Goal: Use online tool/utility: Utilize a website feature to perform a specific function

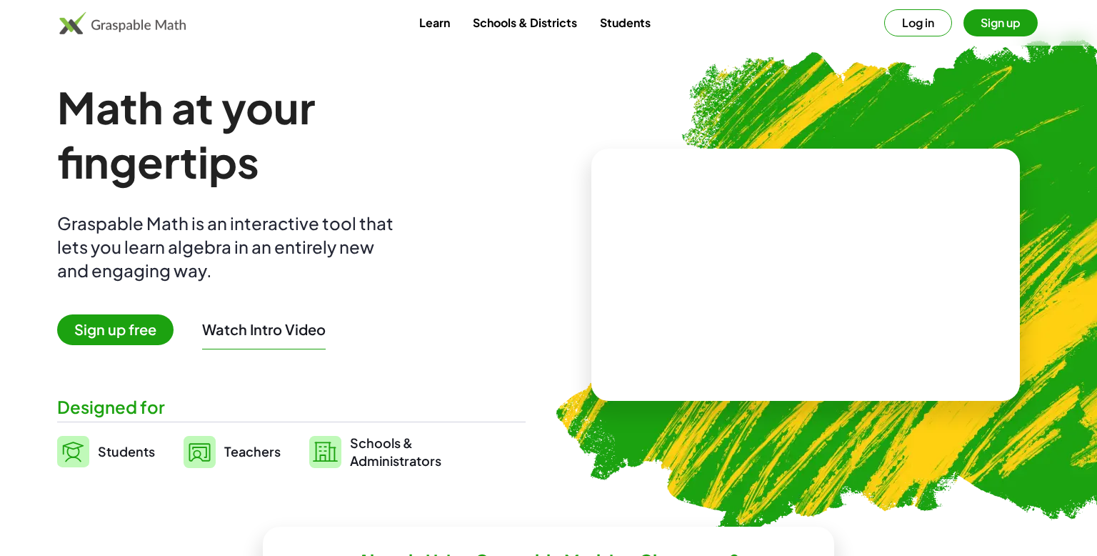
click at [99, 452] on span "Students" at bounding box center [126, 451] width 57 height 16
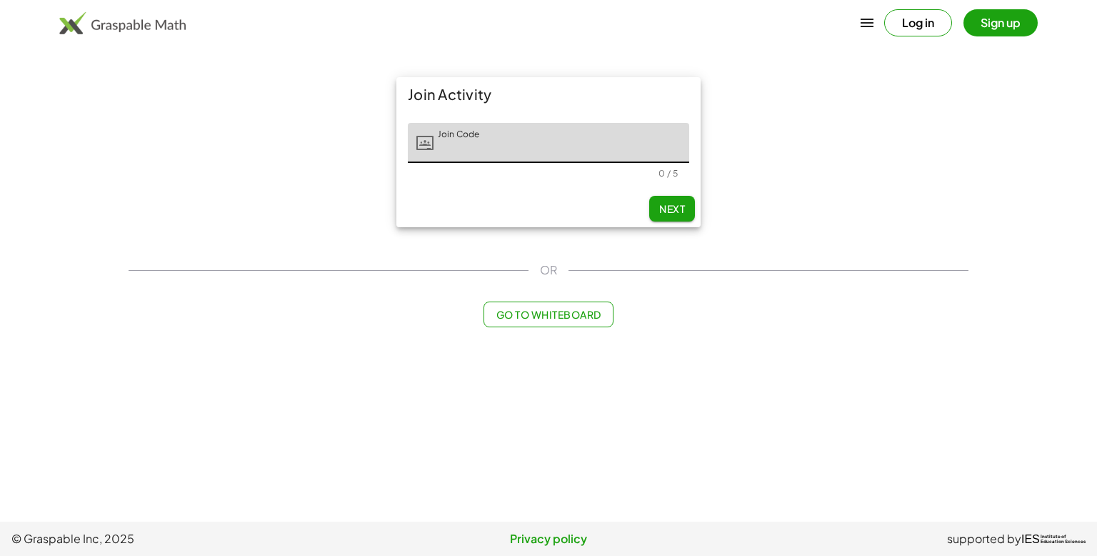
click at [556, 317] on span "Go to Whiteboard" at bounding box center [548, 314] width 105 height 13
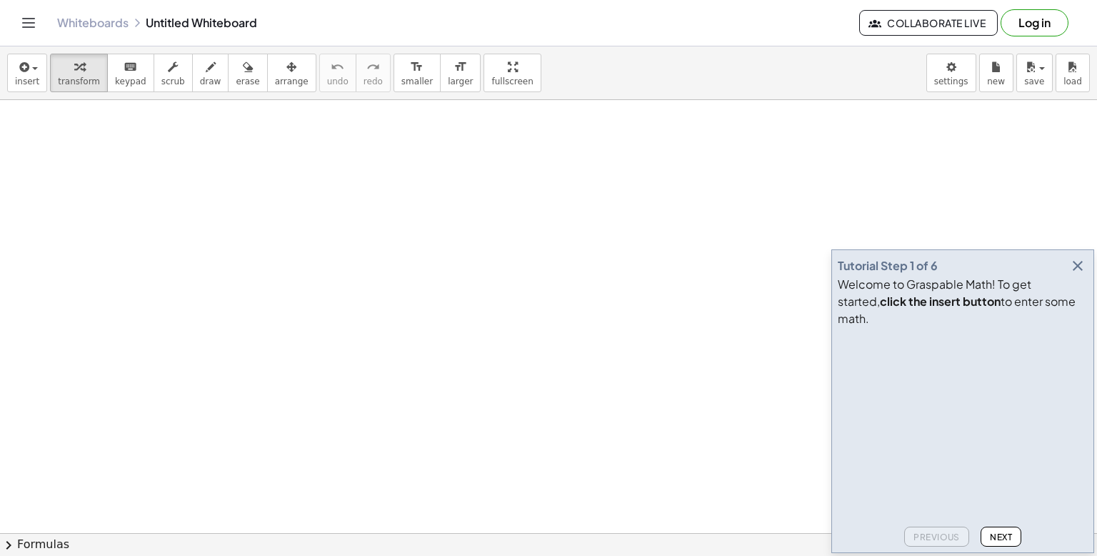
click at [1003, 536] on span "Next" at bounding box center [1001, 536] width 22 height 11
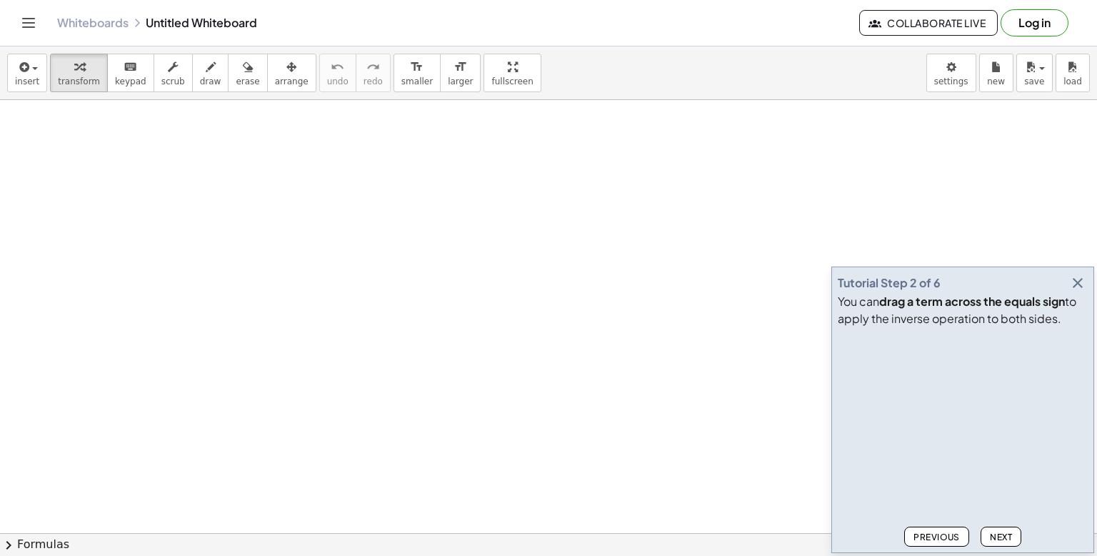
click at [1003, 536] on span "Next" at bounding box center [1001, 536] width 22 height 11
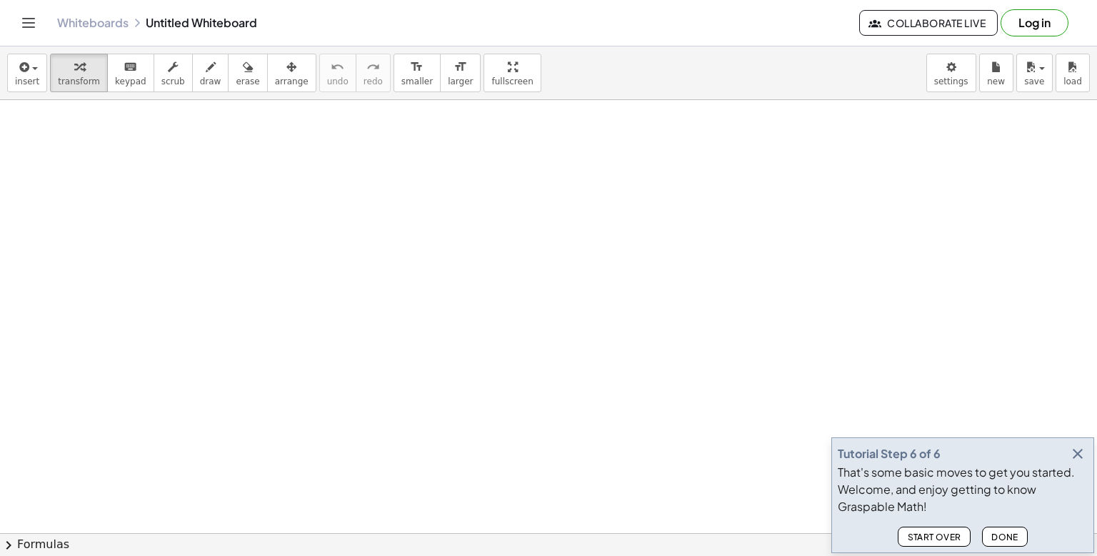
click at [1004, 536] on span "Done" at bounding box center [1004, 536] width 27 height 11
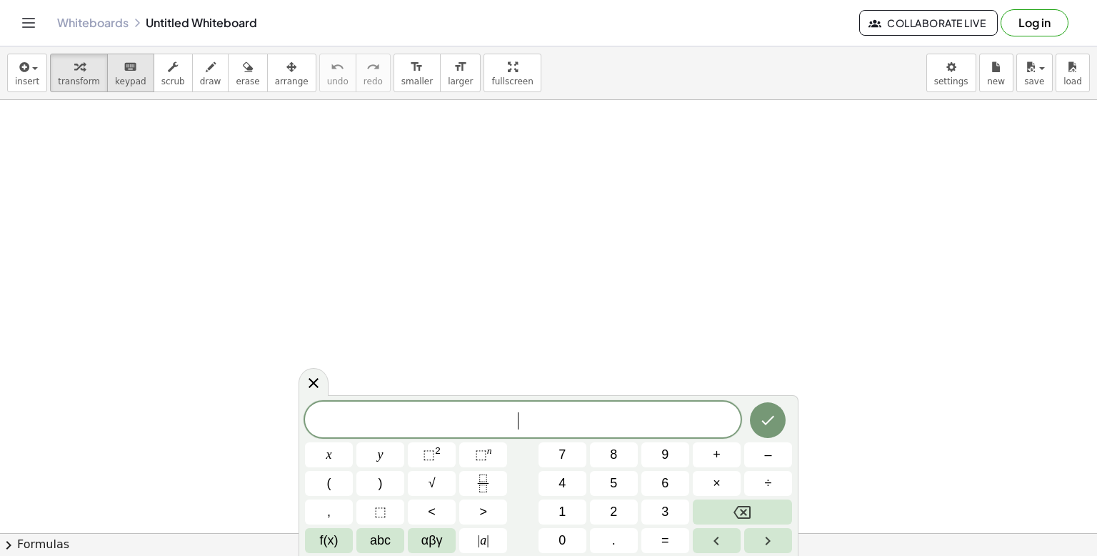
click at [124, 70] on icon "keyboard" at bounding box center [131, 67] width 14 height 17
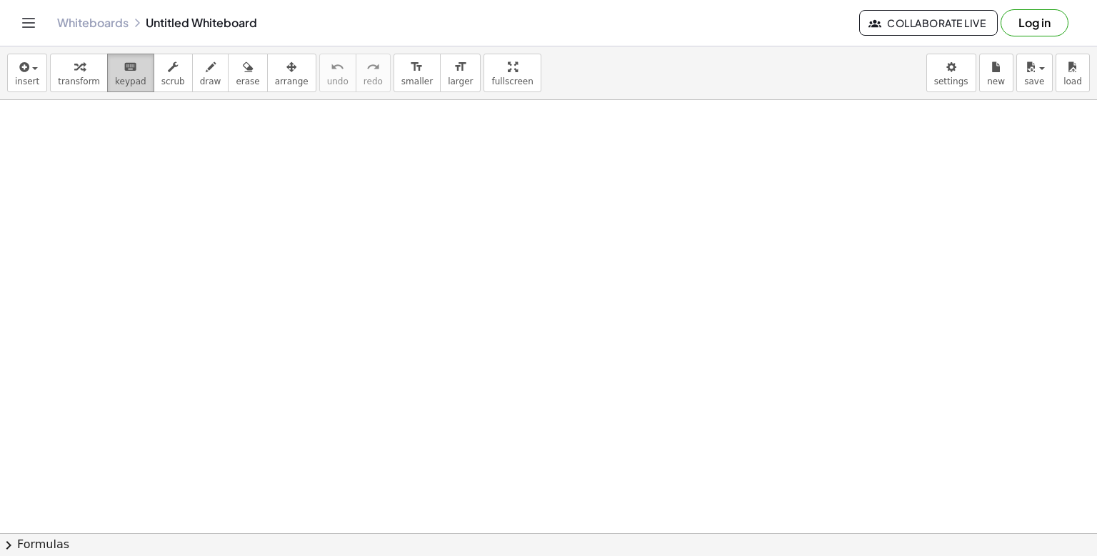
click at [125, 69] on div "keyboard" at bounding box center [130, 66] width 31 height 17
click at [74, 62] on icon "button" at bounding box center [79, 67] width 10 height 17
click at [124, 73] on icon "keyboard" at bounding box center [131, 67] width 14 height 17
click at [84, 61] on div "button" at bounding box center [79, 66] width 42 height 17
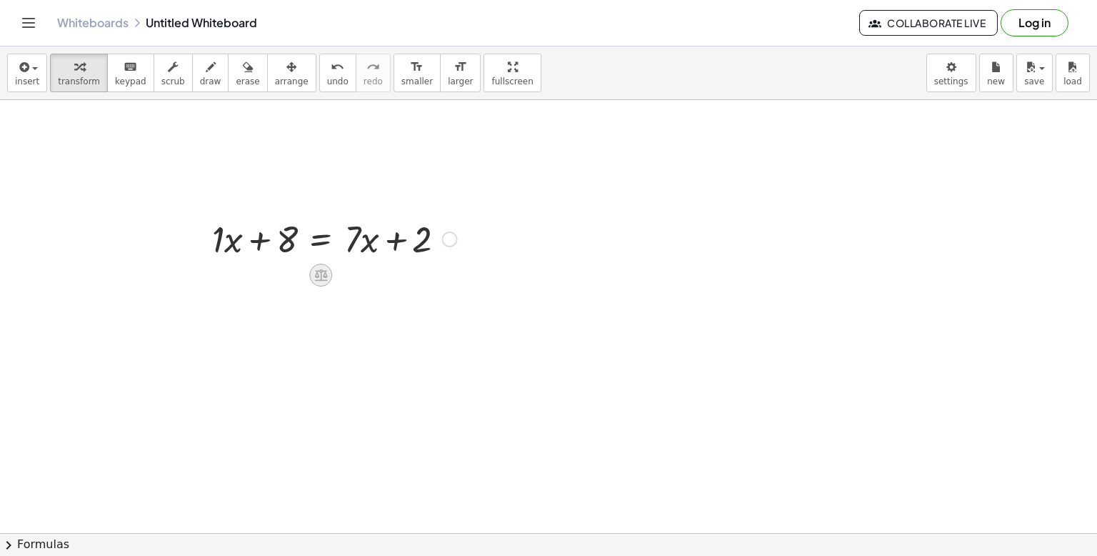
click at [316, 277] on icon at bounding box center [320, 275] width 13 height 12
click at [444, 239] on div at bounding box center [450, 239] width 16 height 16
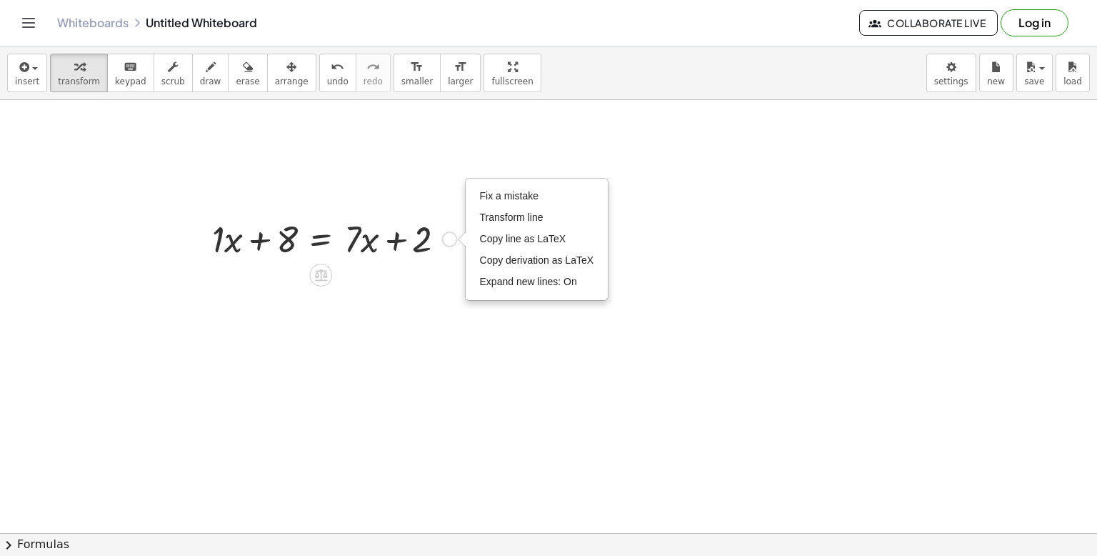
click at [344, 261] on div at bounding box center [334, 238] width 259 height 49
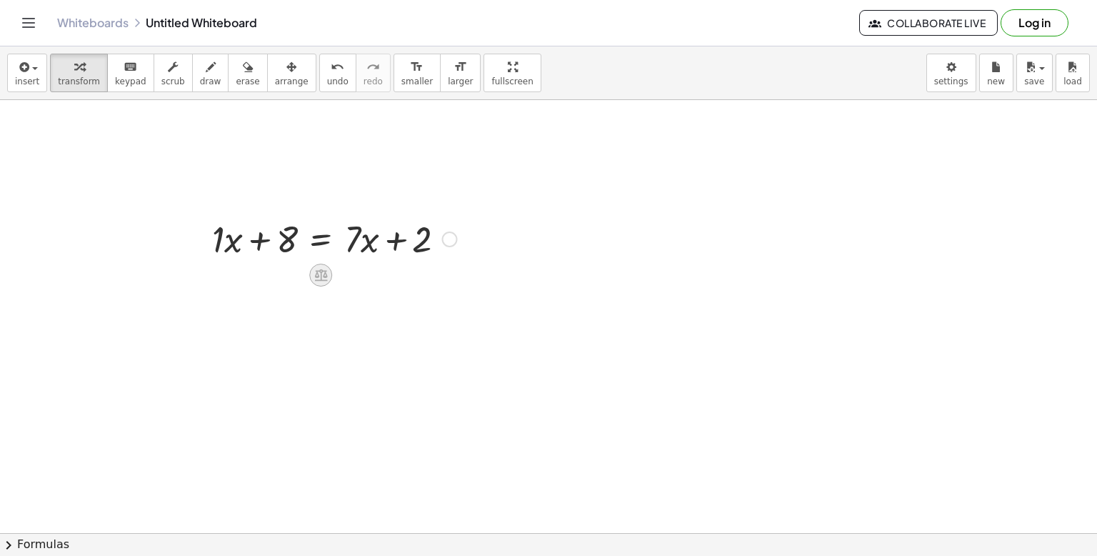
click at [325, 269] on icon at bounding box center [321, 274] width 15 height 15
click at [376, 283] on div at bounding box center [377, 275] width 23 height 23
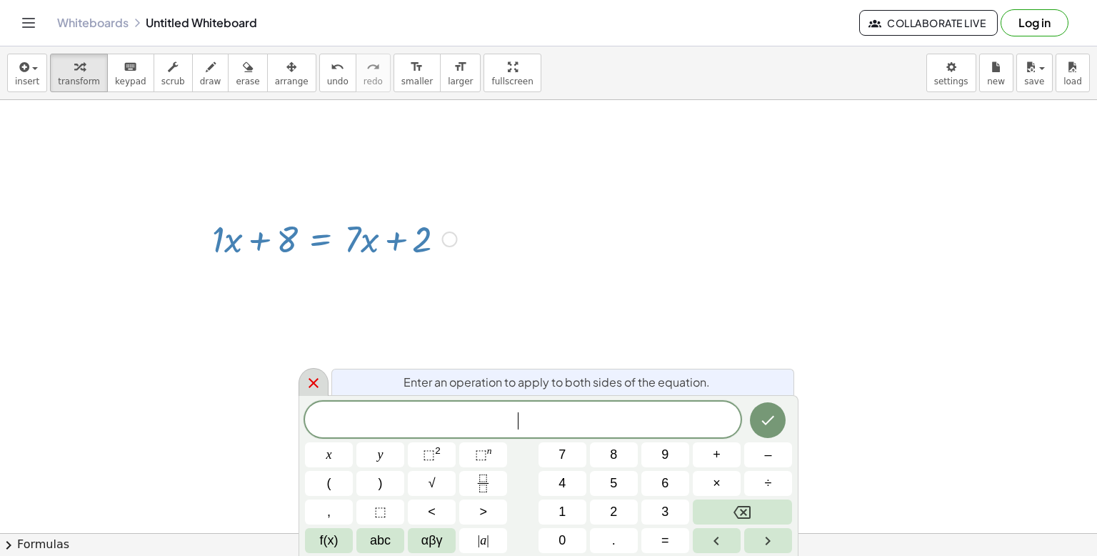
click at [315, 382] on icon at bounding box center [313, 382] width 17 height 17
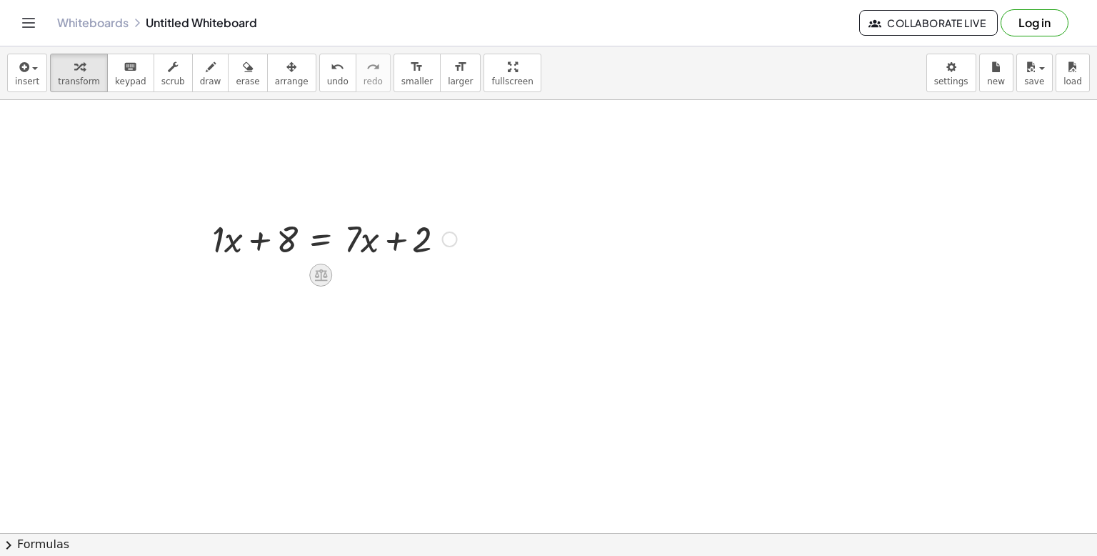
click at [315, 281] on icon at bounding box center [321, 274] width 15 height 15
click at [271, 273] on div "+" at bounding box center [263, 275] width 23 height 23
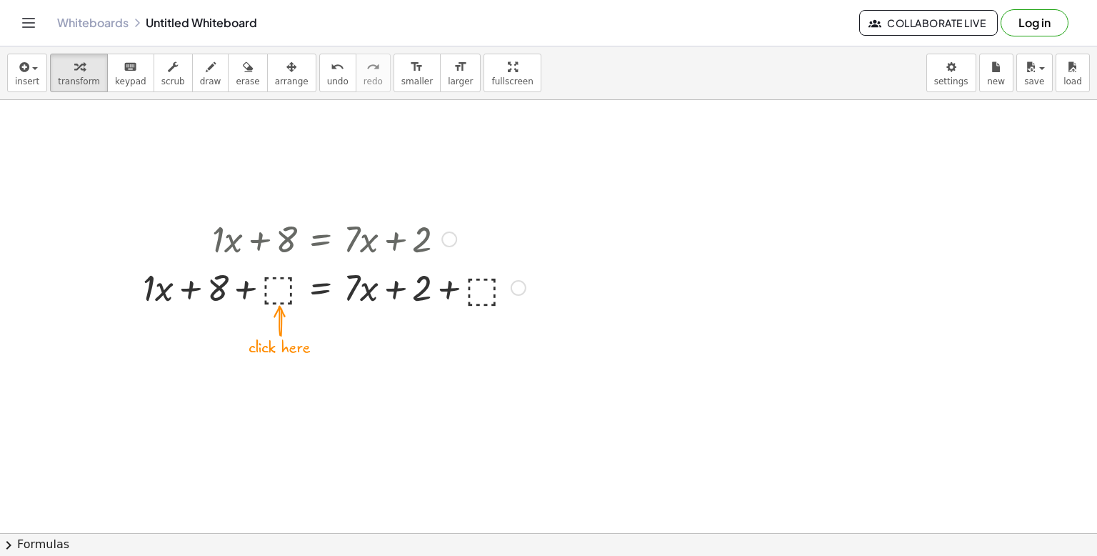
click at [268, 281] on div at bounding box center [334, 286] width 397 height 49
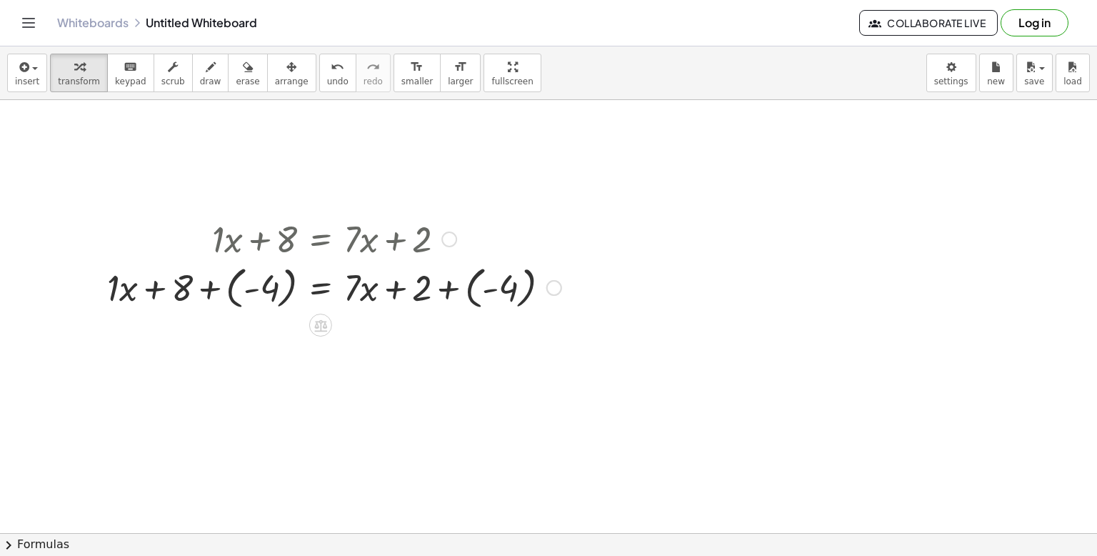
click at [278, 296] on div at bounding box center [334, 286] width 469 height 52
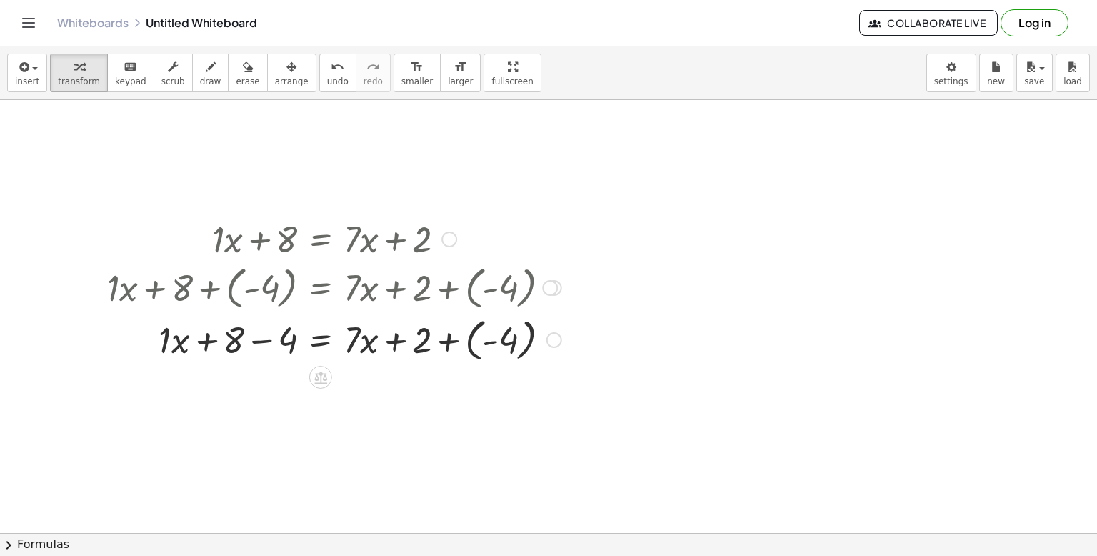
click at [557, 339] on div "Fix a mistake Transform line Copy line as LaTeX Copy derivation as LaTeX Expand…" at bounding box center [554, 340] width 16 height 16
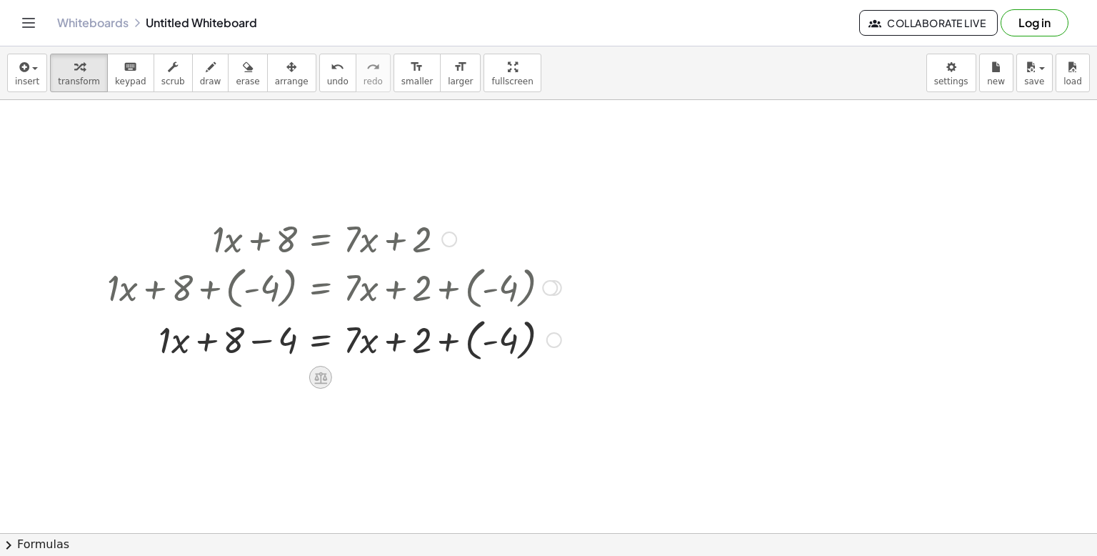
click at [326, 380] on icon at bounding box center [320, 377] width 15 height 15
click at [376, 382] on icon at bounding box center [377, 377] width 13 height 13
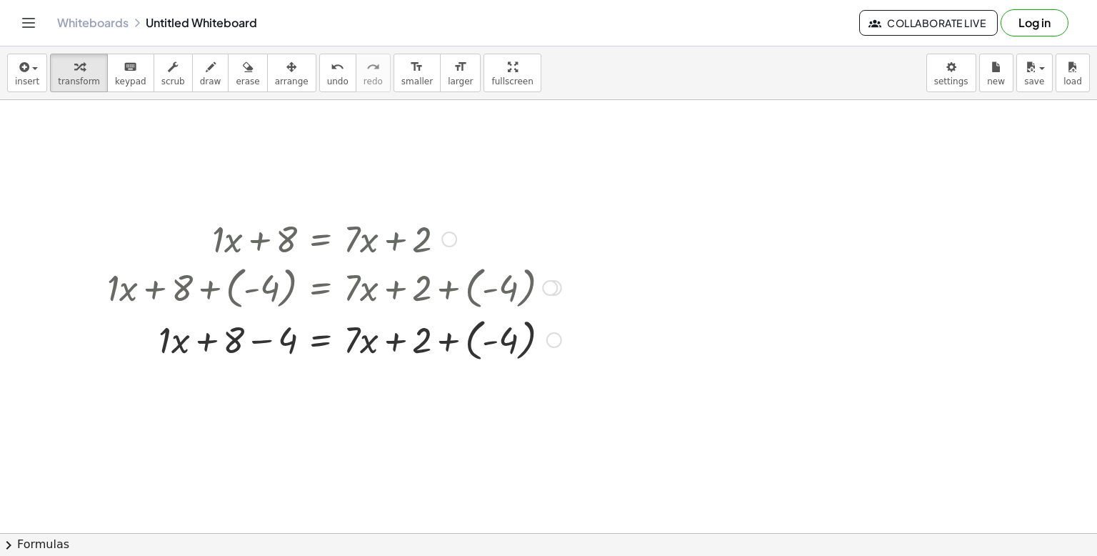
click at [255, 293] on div at bounding box center [334, 286] width 469 height 52
click at [556, 286] on div at bounding box center [550, 288] width 16 height 16
click at [236, 81] on span "erase" at bounding box center [248, 81] width 24 height 10
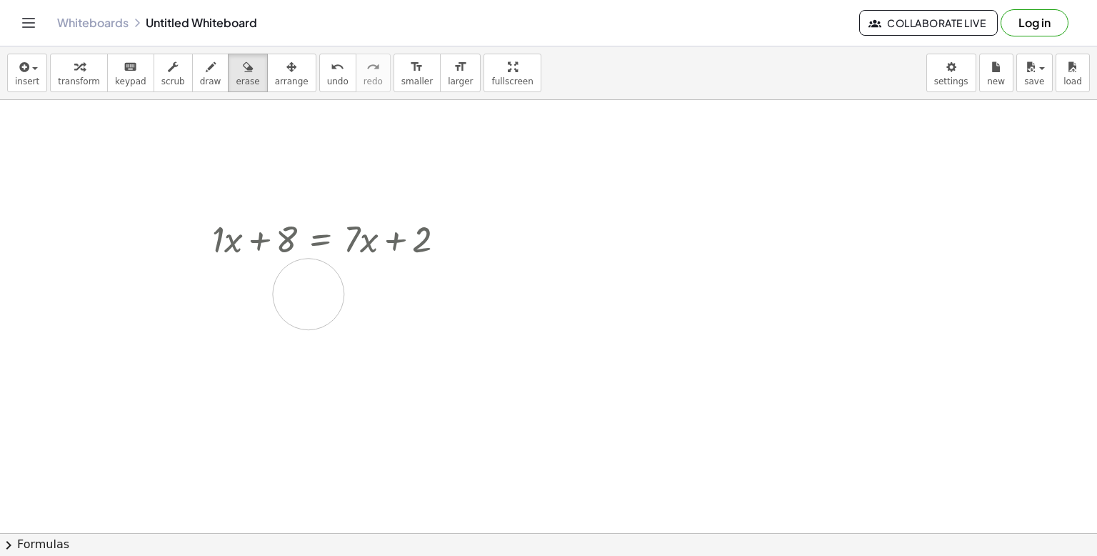
drag, startPoint x: 333, startPoint y: 326, endPoint x: 308, endPoint y: 295, distance: 40.2
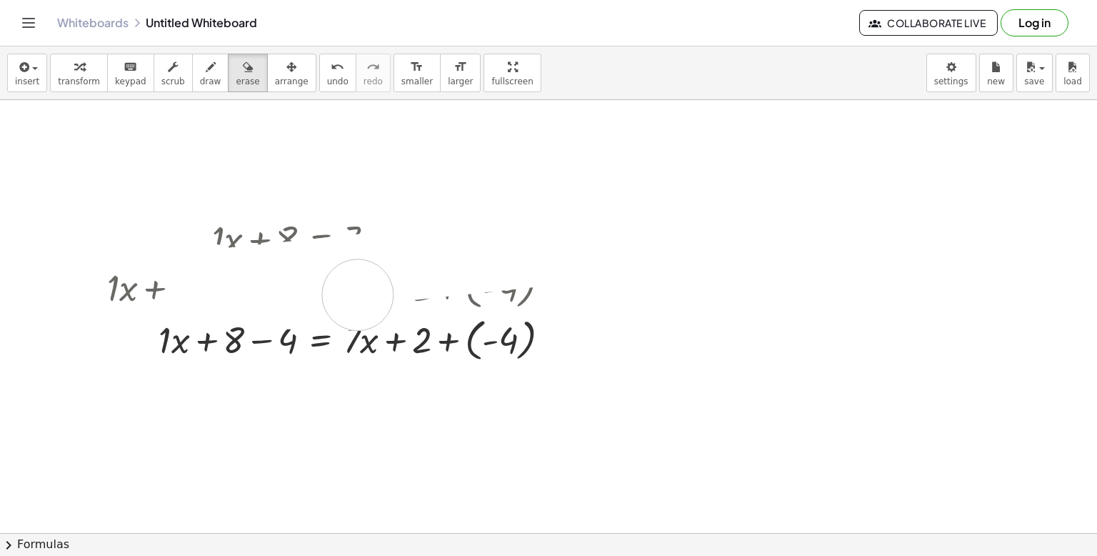
drag, startPoint x: 644, startPoint y: 199, endPoint x: 358, endPoint y: 294, distance: 302.0
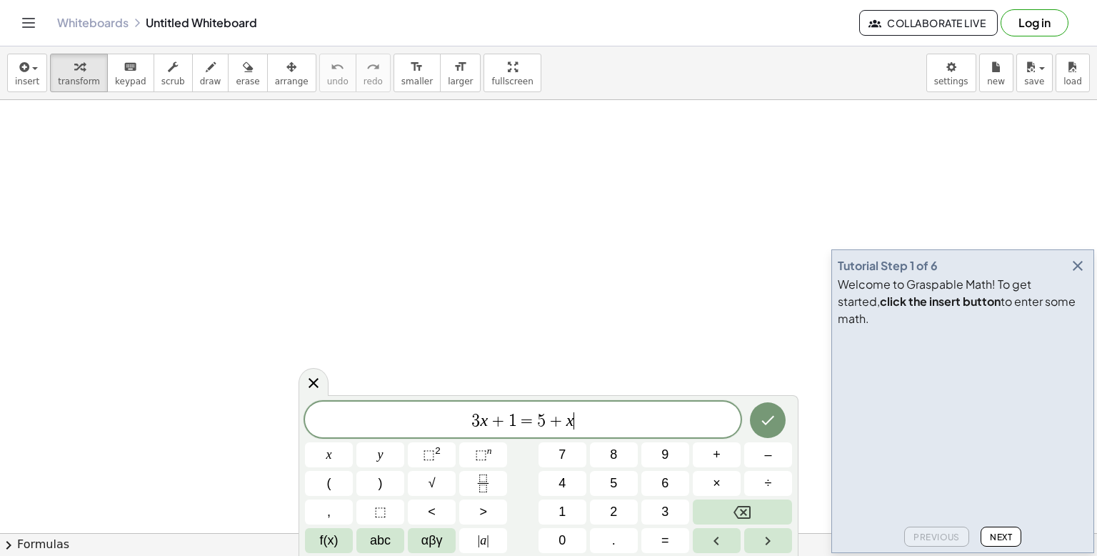
click at [1080, 274] on icon "button" at bounding box center [1077, 265] width 17 height 17
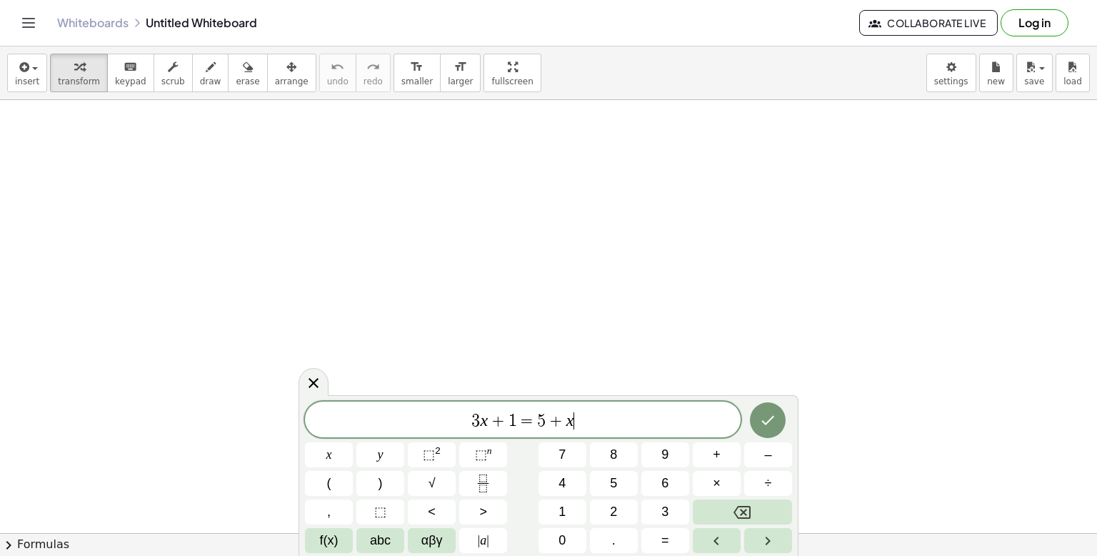
click at [601, 427] on span "3 x + 1 = 5 + x ​" at bounding box center [523, 421] width 436 height 20
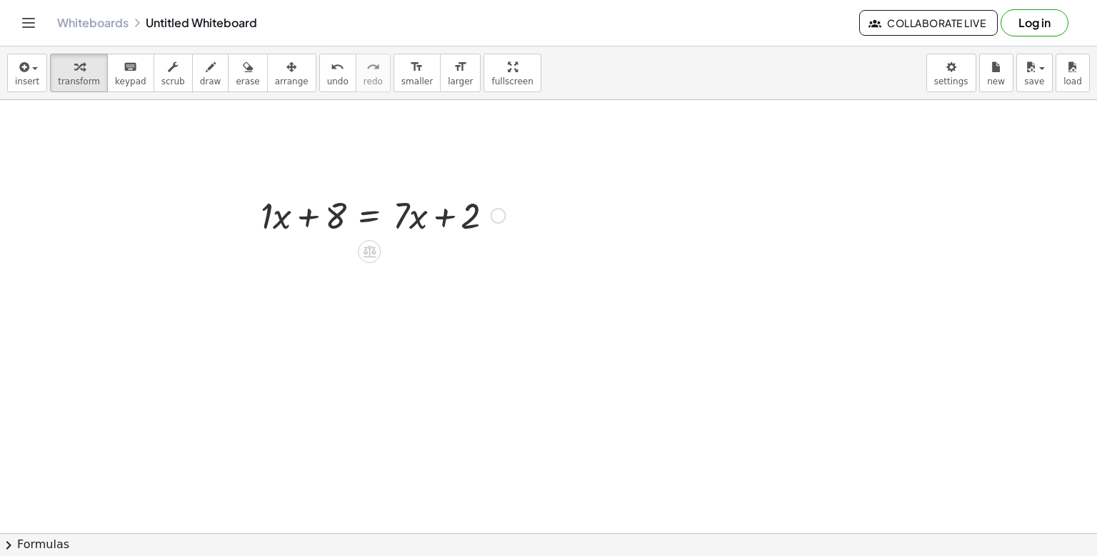
click at [373, 250] on icon at bounding box center [369, 252] width 13 height 12
click at [316, 255] on div "+" at bounding box center [312, 251] width 23 height 23
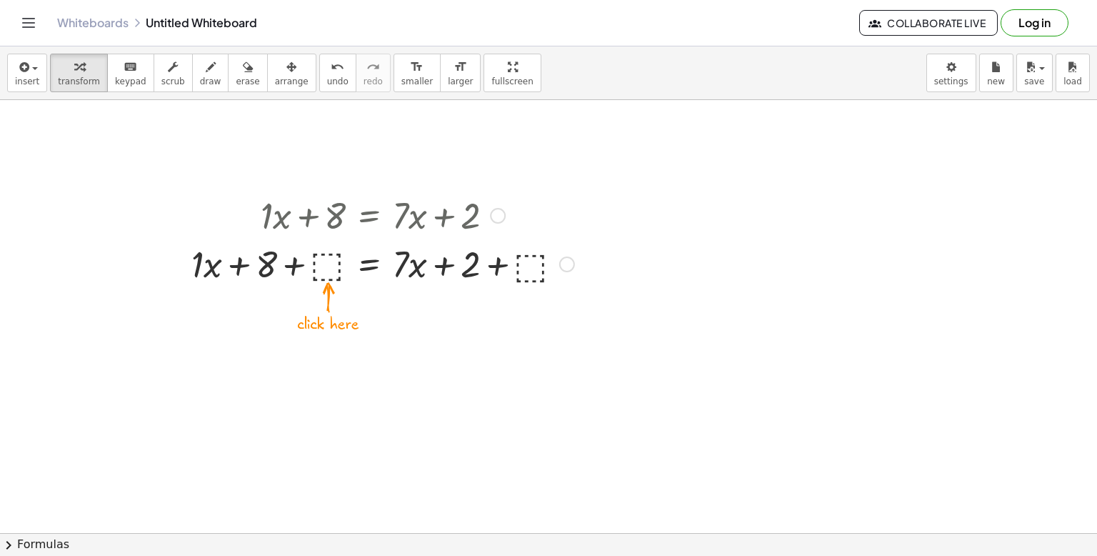
click at [329, 259] on div at bounding box center [382, 263] width 397 height 49
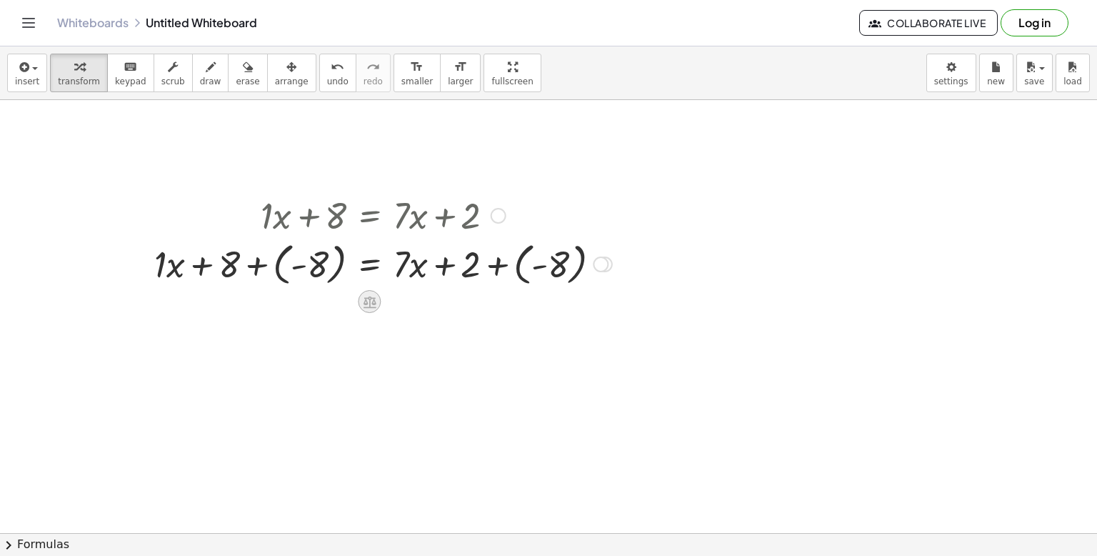
click at [370, 301] on icon at bounding box center [370, 302] width 13 height 12
click at [316, 298] on div "+" at bounding box center [312, 301] width 23 height 23
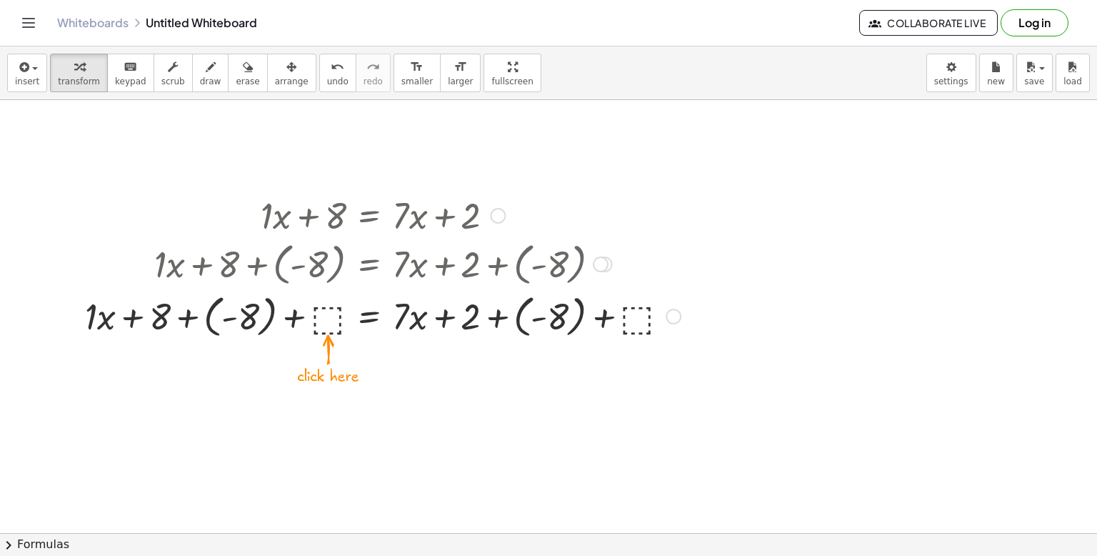
click at [329, 317] on div at bounding box center [383, 315] width 610 height 52
